Goal: Task Accomplishment & Management: Manage account settings

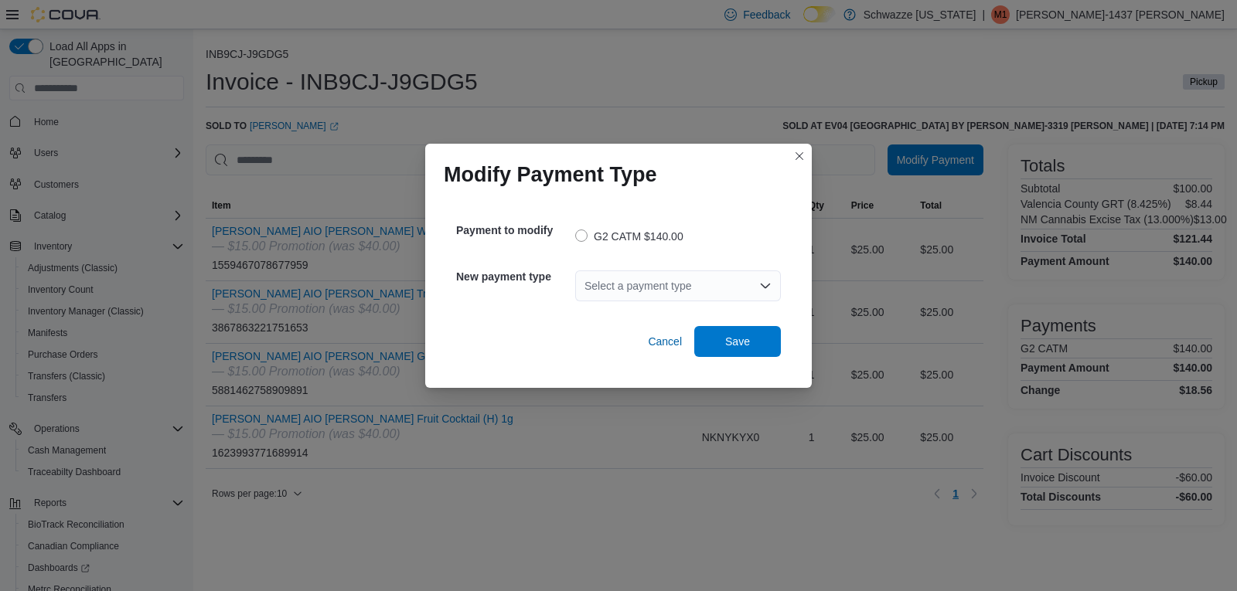
click at [678, 278] on div "Select a payment type" at bounding box center [678, 285] width 206 height 31
click at [661, 315] on span "Cash" at bounding box center [687, 311] width 168 height 15
click at [739, 352] on span "Save" at bounding box center [737, 340] width 68 height 31
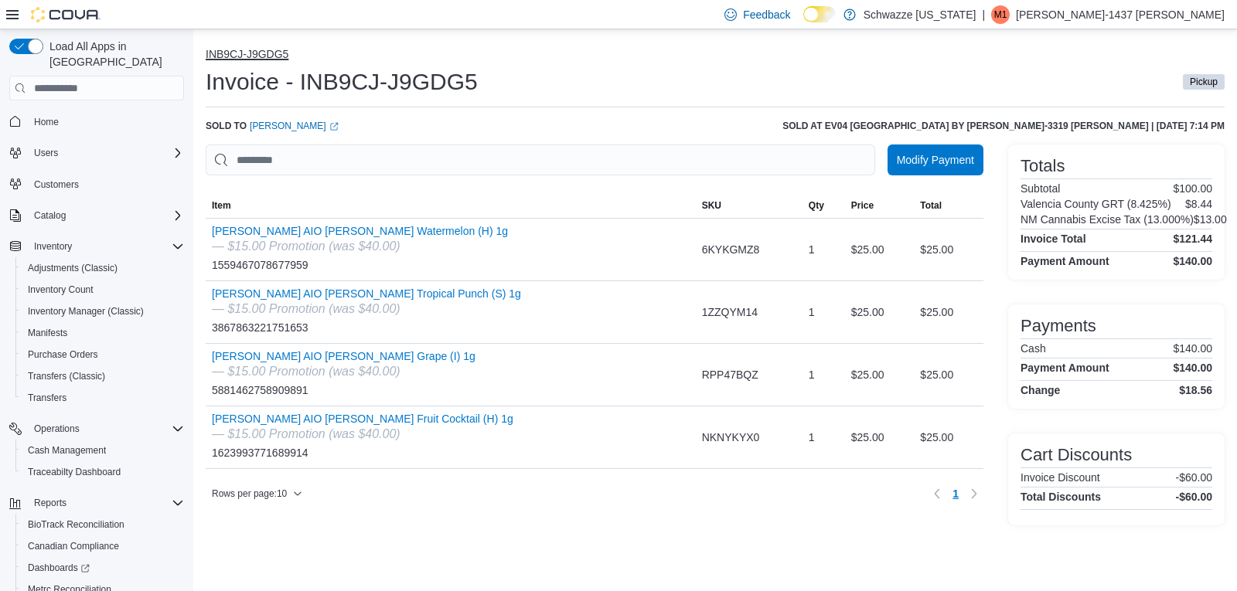
click at [260, 52] on button "INB9CJ-J9GDG5" at bounding box center [247, 54] width 83 height 12
click at [278, 59] on button "INB9CJ-J9GDG5" at bounding box center [247, 54] width 83 height 12
click at [70, 444] on span "Cash Management" at bounding box center [67, 450] width 78 height 12
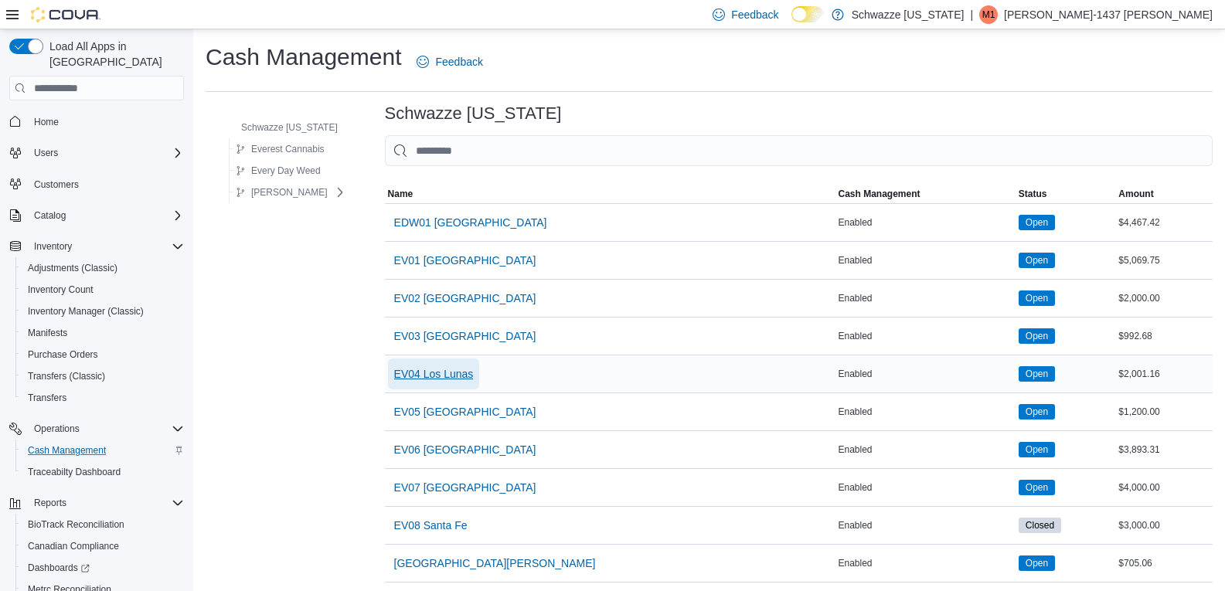
click at [451, 376] on span "EV04 Los Lunas" at bounding box center [434, 373] width 80 height 15
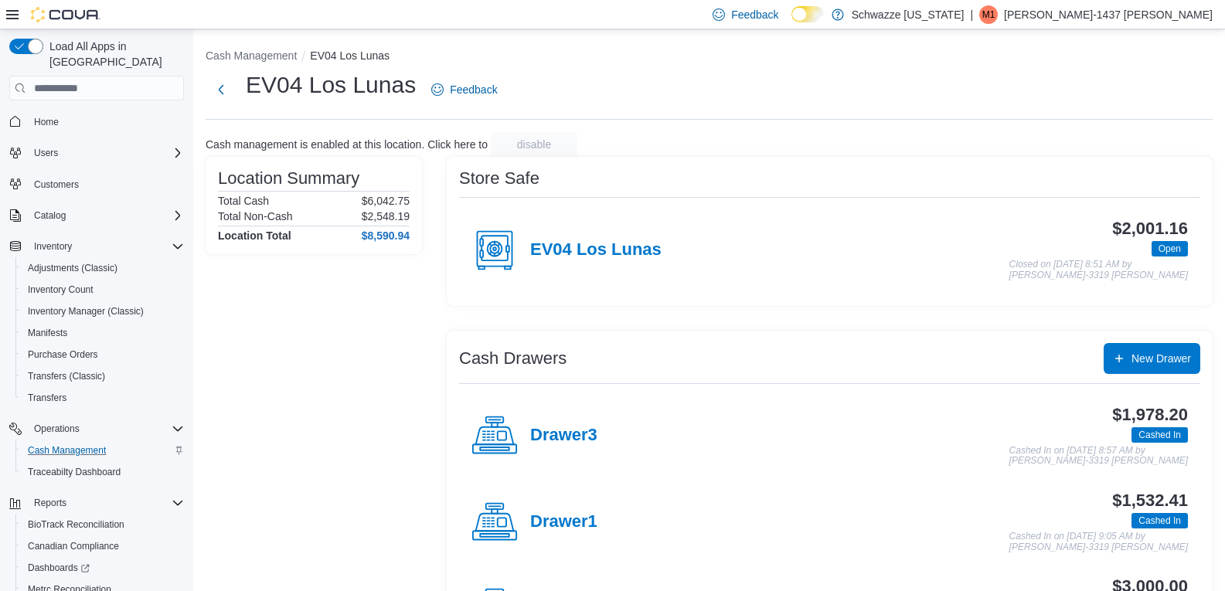
click at [569, 518] on h4 "Drawer1" at bounding box center [563, 522] width 67 height 20
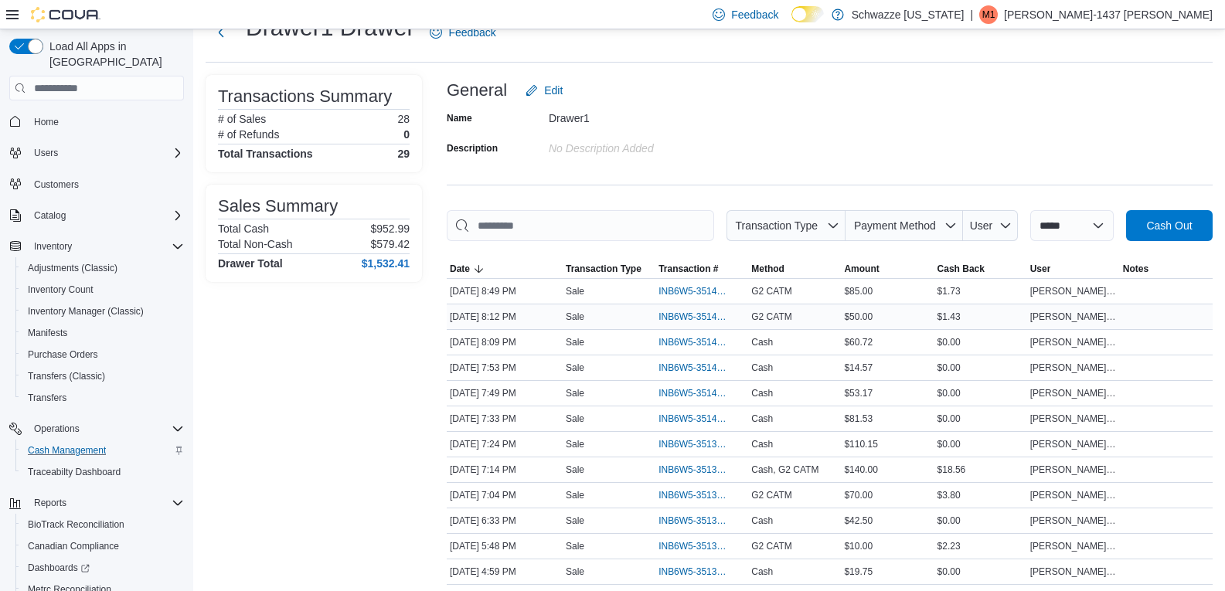
scroll to position [77, 0]
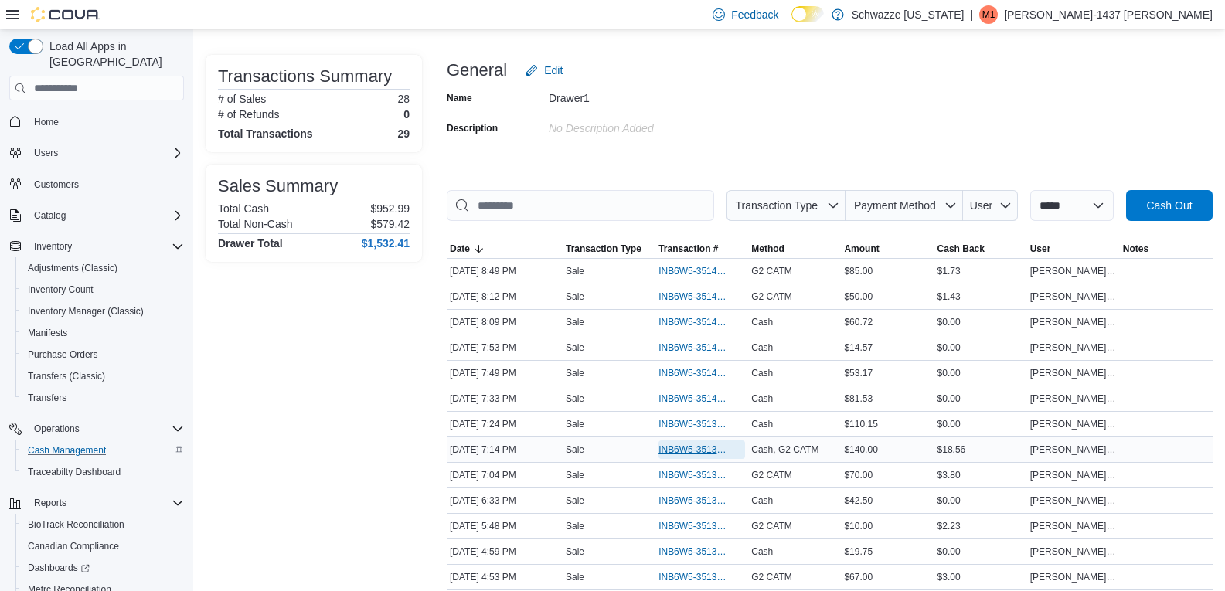
click at [684, 445] on span "INB6W5-3513920" at bounding box center [693, 450] width 71 height 12
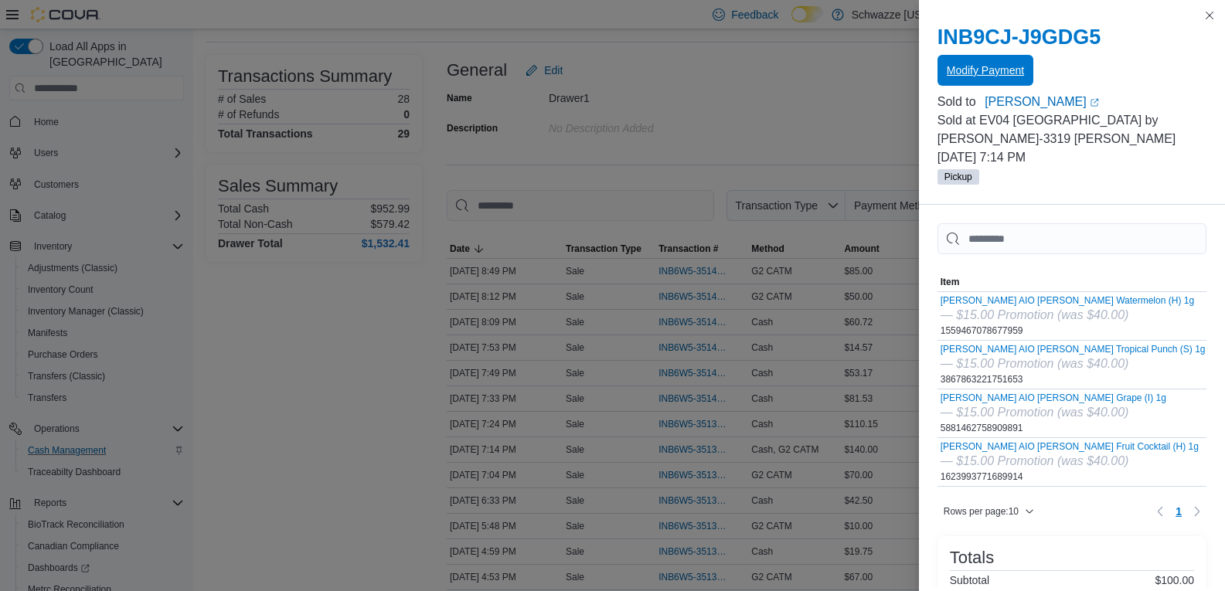
click at [1004, 68] on span "Modify Payment" at bounding box center [985, 70] width 77 height 15
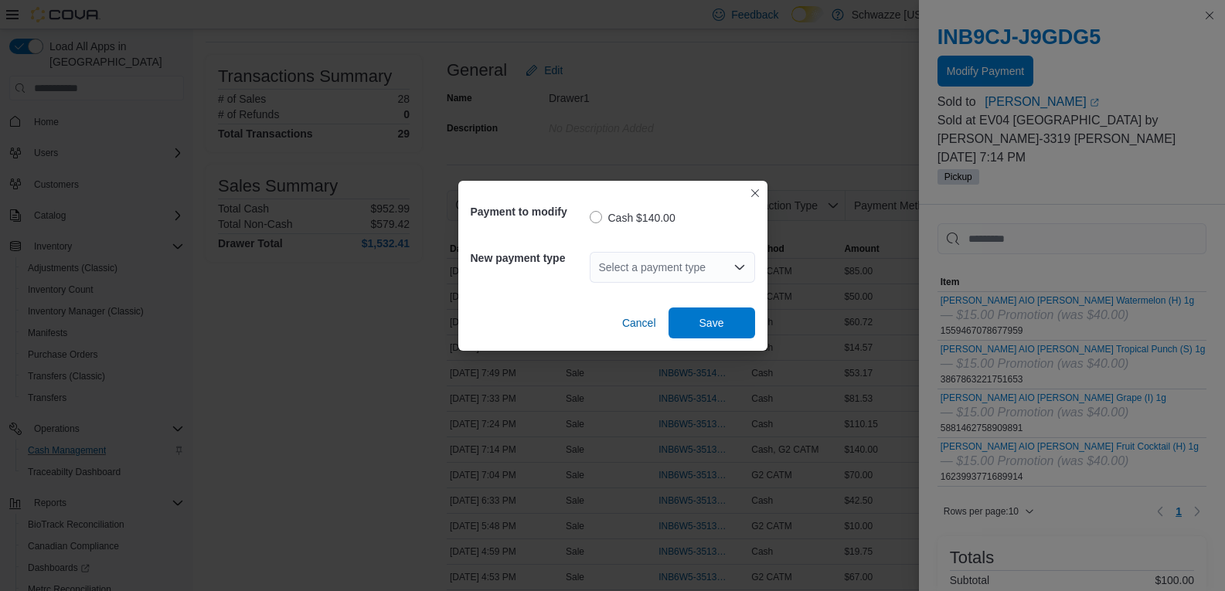
click at [683, 265] on div "Select a payment type" at bounding box center [672, 267] width 165 height 31
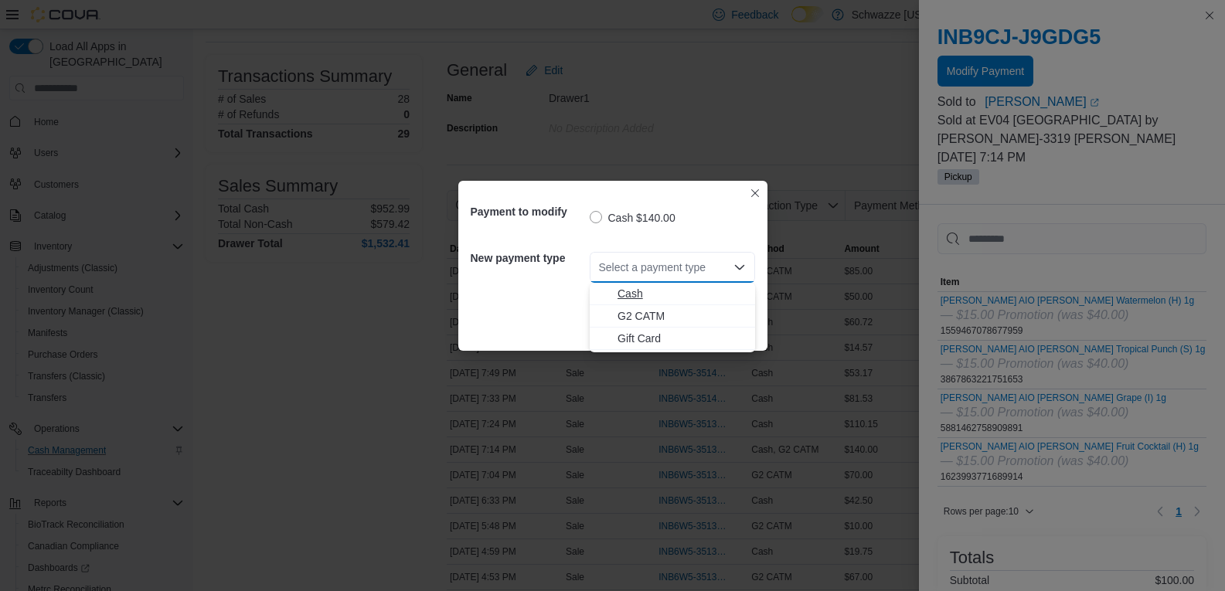
click at [639, 290] on span "Cash" at bounding box center [681, 293] width 128 height 15
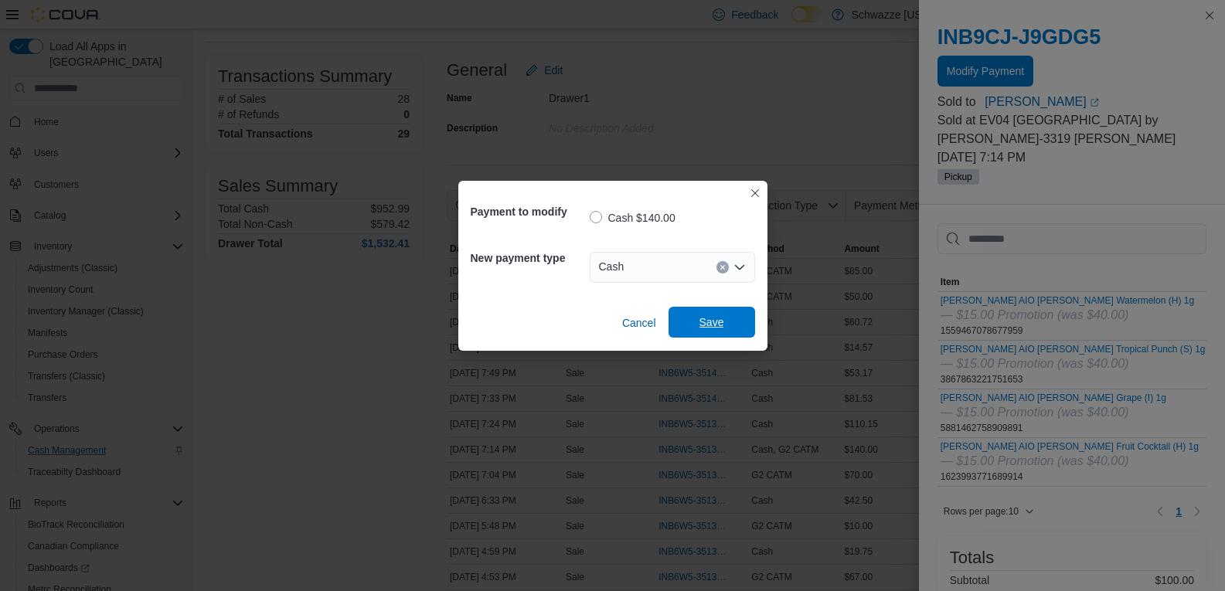
click at [750, 327] on button "Save" at bounding box center [711, 322] width 87 height 31
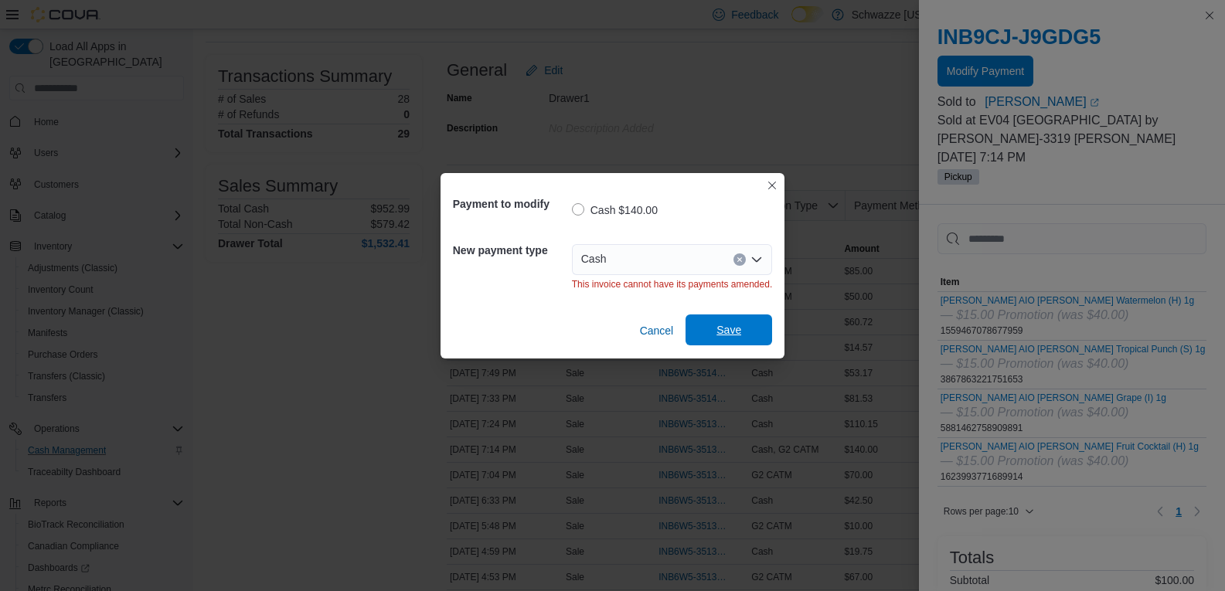
scroll to position [0, 0]
click at [772, 186] on button "Closes this modal window" at bounding box center [772, 184] width 19 height 19
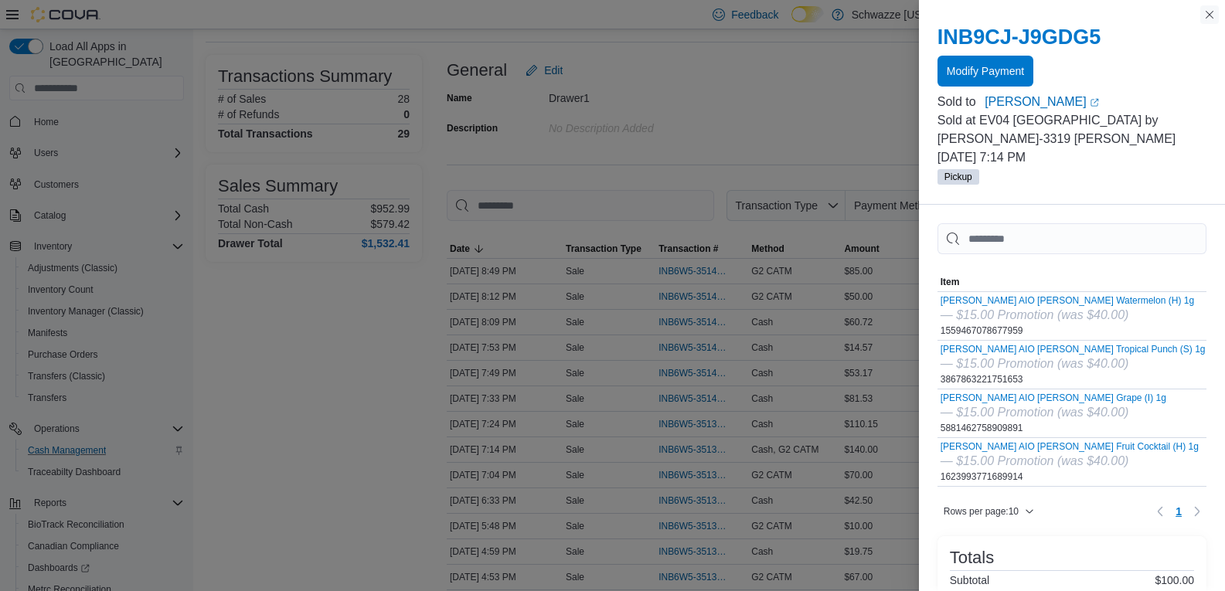
click at [1207, 15] on button "Close this dialog" at bounding box center [1209, 14] width 19 height 19
